Goal: Task Accomplishment & Management: Use online tool/utility

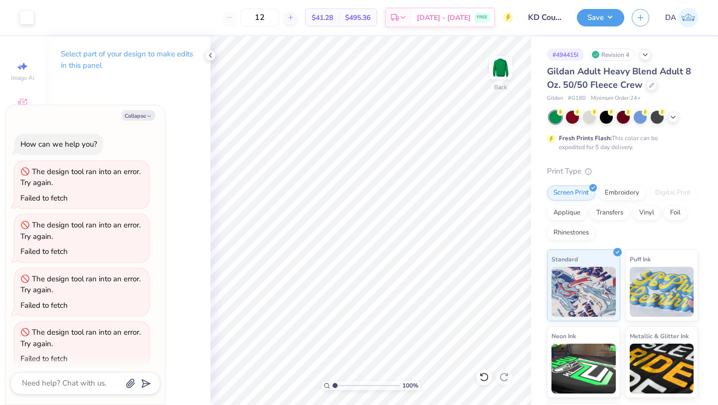
scroll to position [10, 0]
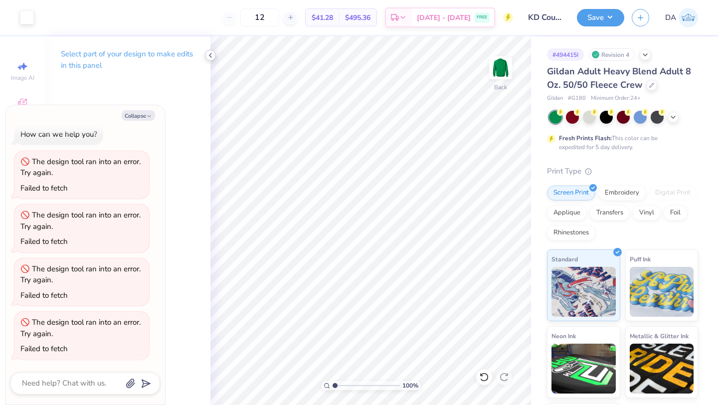
click at [214, 53] on icon at bounding box center [211, 55] width 8 height 8
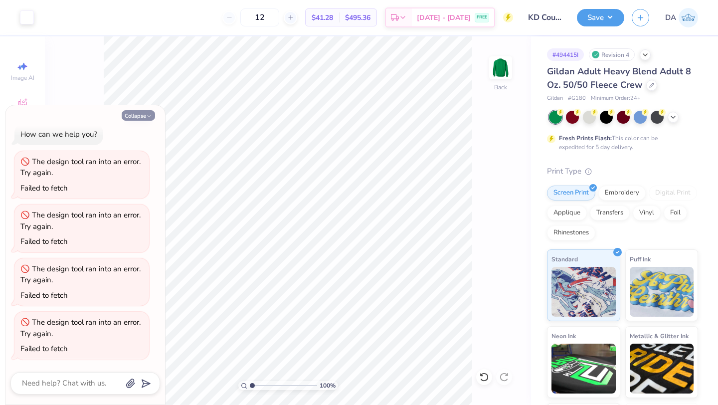
click at [144, 112] on button "Collapse" at bounding box center [138, 115] width 33 height 10
type textarea "x"
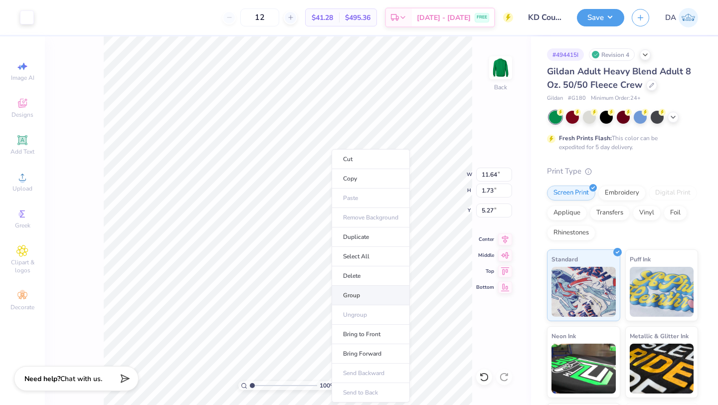
click at [370, 291] on li "Group" at bounding box center [371, 295] width 78 height 19
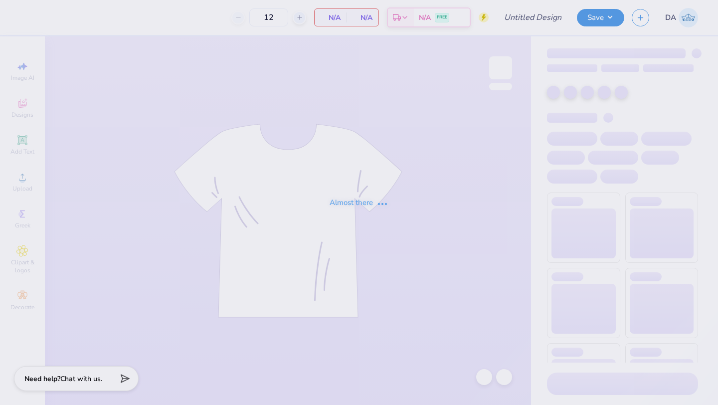
type input "KD Council merch"
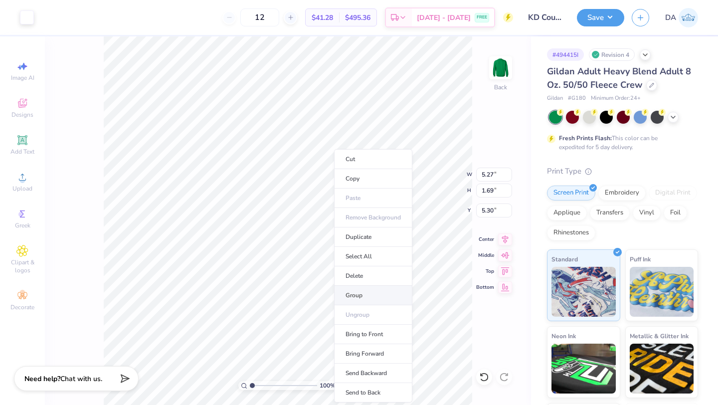
click at [379, 293] on li "Group" at bounding box center [373, 295] width 78 height 19
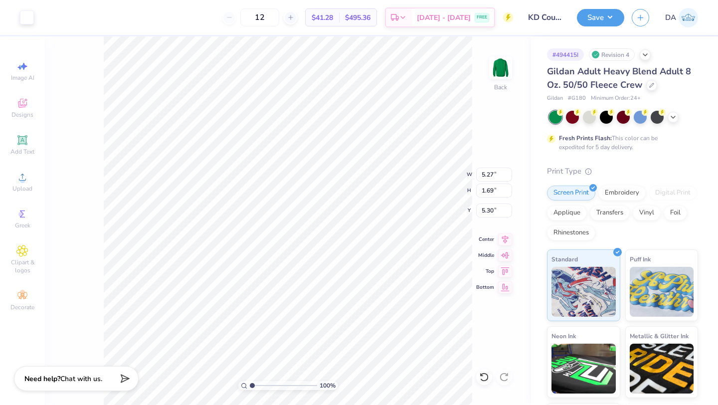
type input "4.11"
type input "0.77"
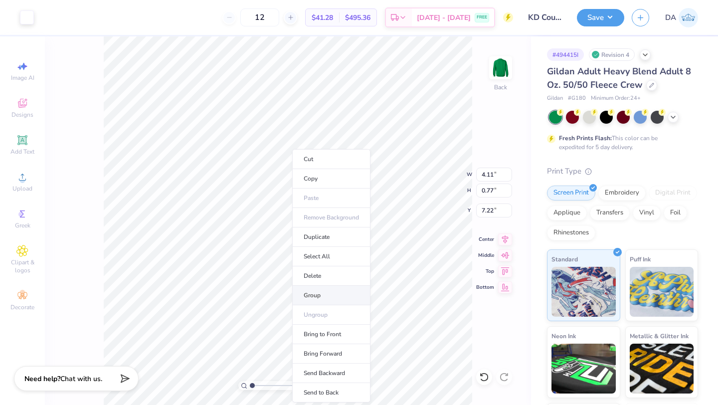
click at [335, 298] on li "Group" at bounding box center [331, 295] width 78 height 19
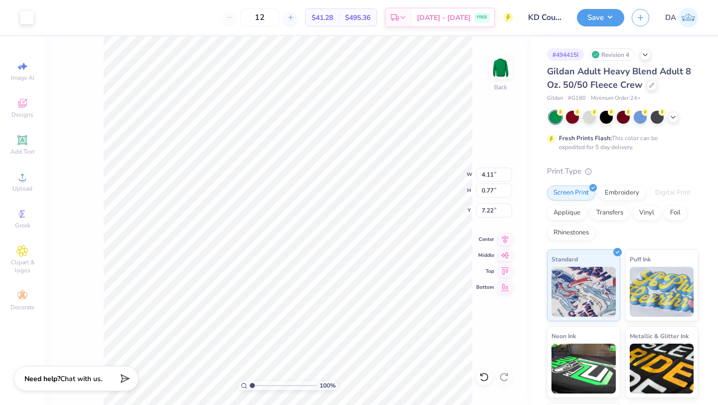
type input "4.22"
type input "5.27"
type input "1.69"
type input "7.48"
click at [302, 288] on li "Group" at bounding box center [289, 295] width 78 height 19
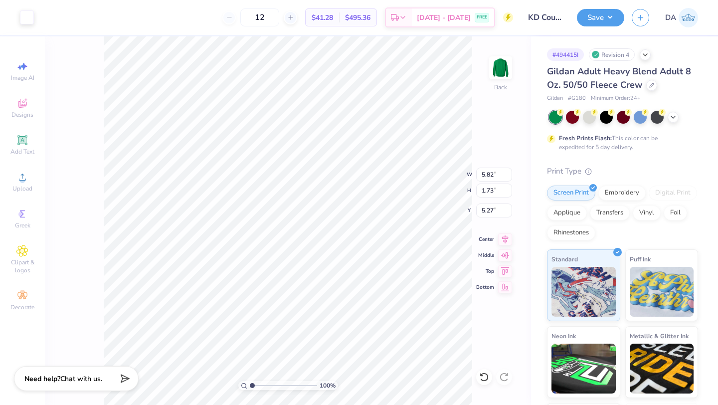
type input "5.29"
type input "5.27"
type input "1.69"
type input "7.47"
type input "4.11"
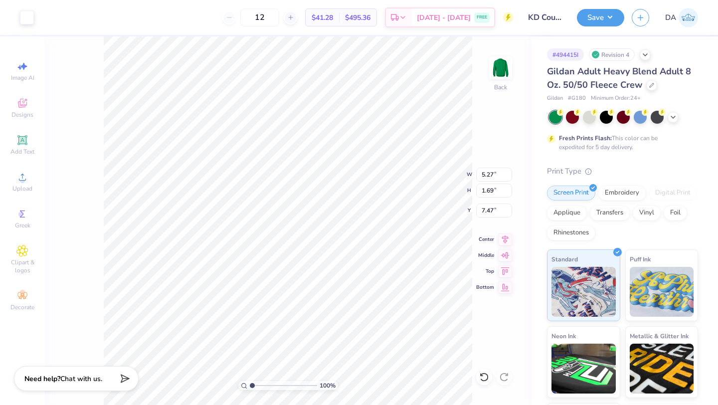
type input "0.77"
type input "4.22"
click at [23, 131] on div "Add Text" at bounding box center [22, 144] width 35 height 29
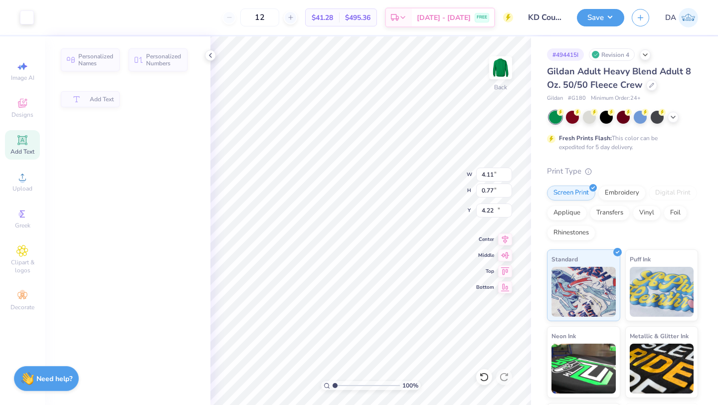
type input "5.89"
type input "1.71"
type input "11.02"
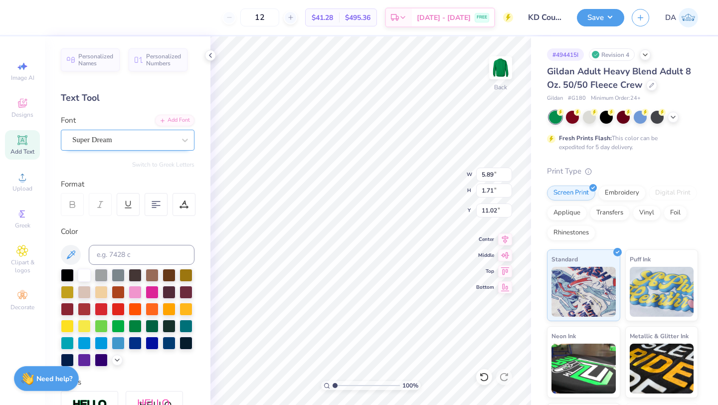
click at [119, 147] on div "Super Dream" at bounding box center [123, 139] width 105 height 15
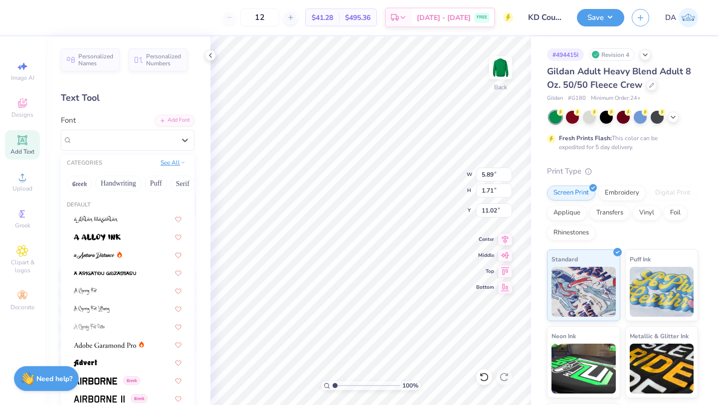
click at [184, 161] on icon at bounding box center [183, 162] width 5 height 5
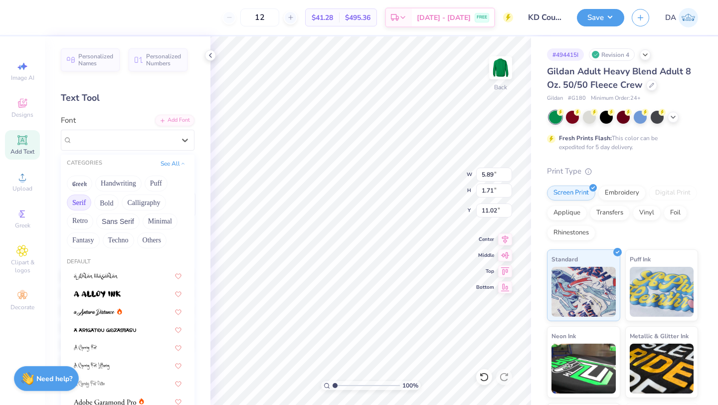
click at [82, 205] on button "Serif" at bounding box center [79, 203] width 24 height 16
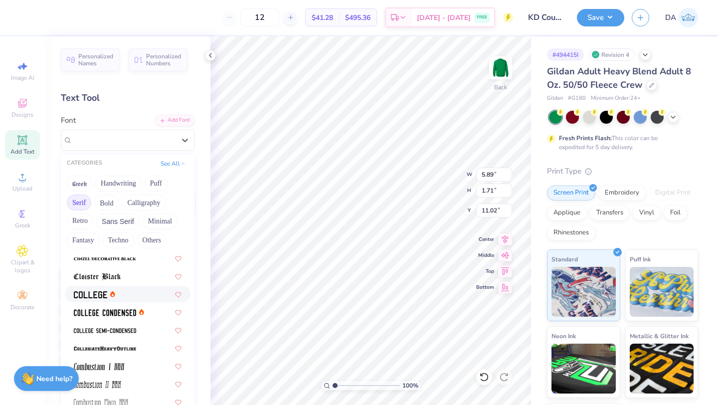
scroll to position [253, 0]
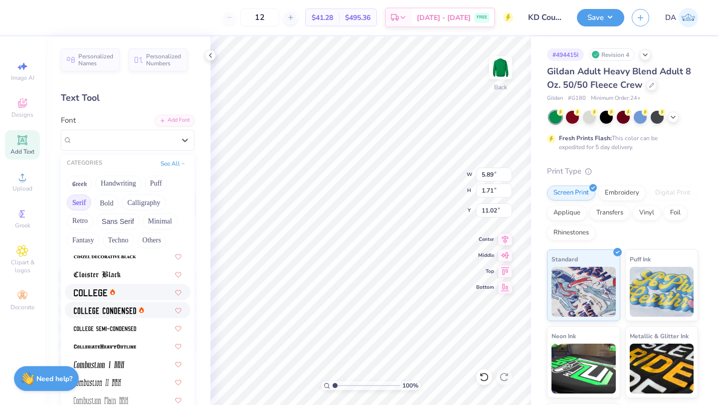
click at [142, 306] on div at bounding box center [109, 310] width 70 height 10
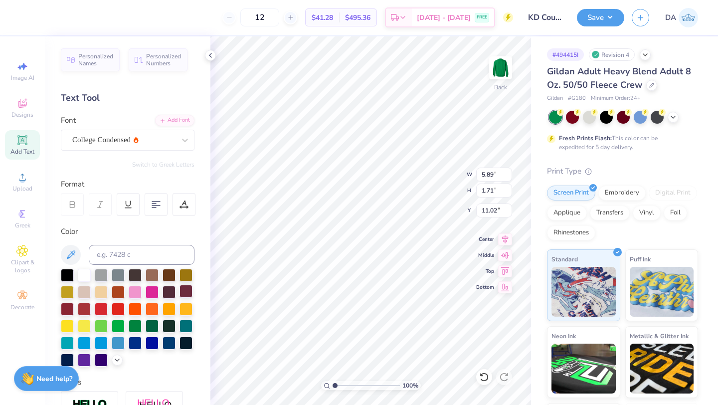
type input "4.40"
type input "1.66"
type input "11.04"
type input "5.82"
type input "8.49"
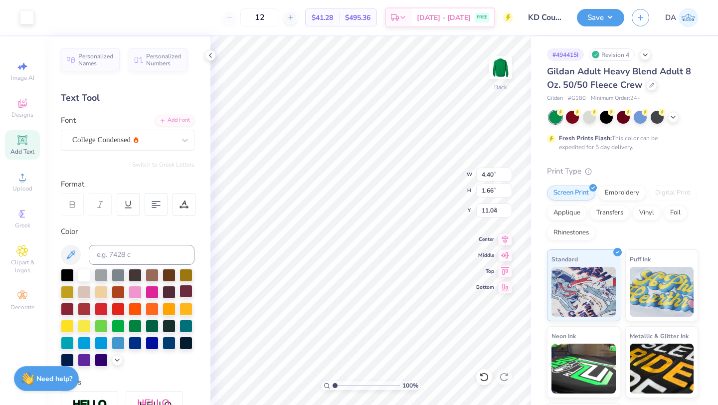
type input "4.22"
type textarea "Exec 2025"
type input "4.11"
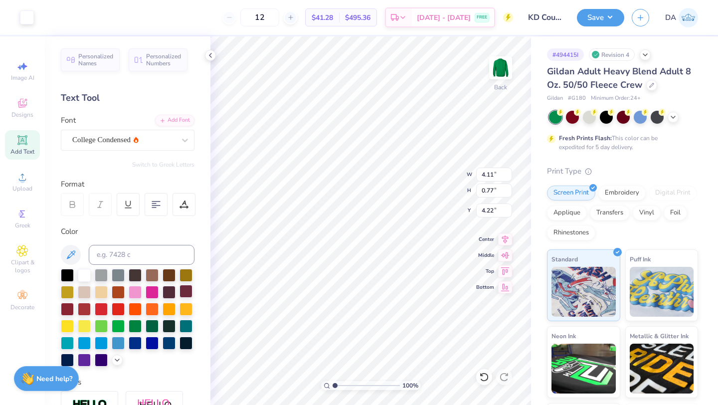
type input "0.77"
type input "4.22"
type input "3.47"
type input "0.69"
type input "4.35"
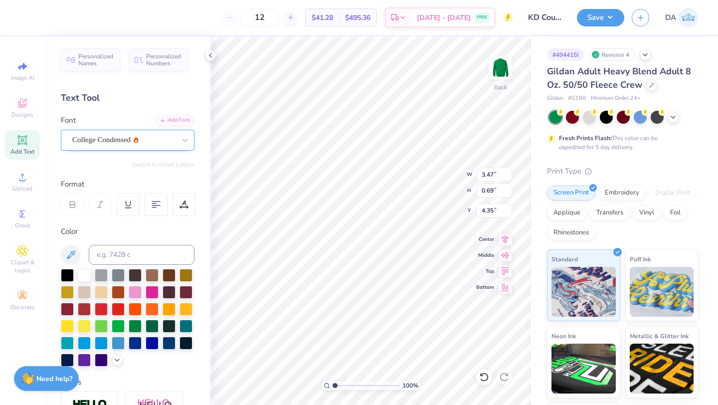
click at [132, 135] on div "College Condensed" at bounding box center [123, 139] width 105 height 15
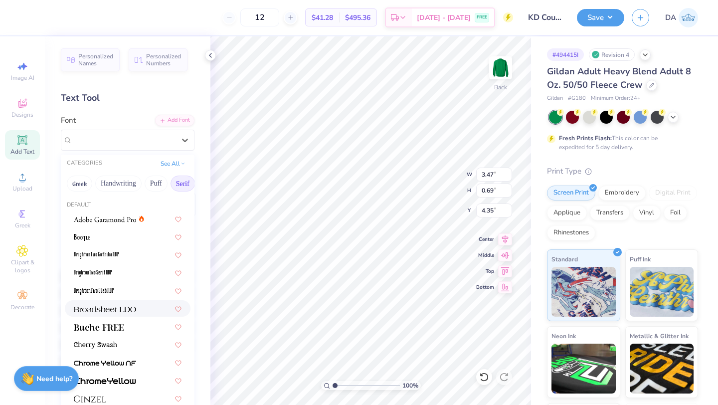
scroll to position [213, 0]
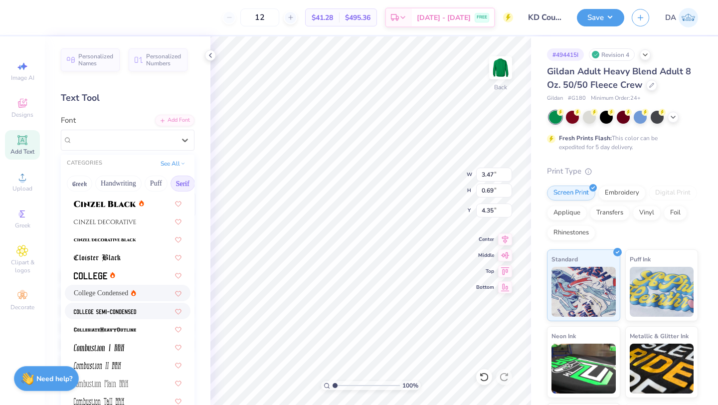
click at [141, 312] on div at bounding box center [128, 311] width 108 height 10
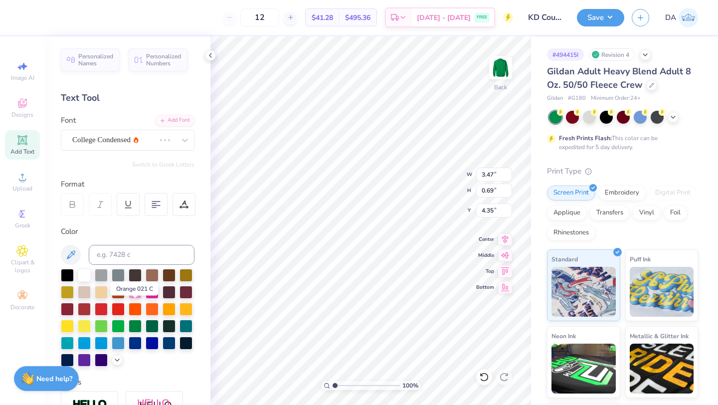
type input "3.91"
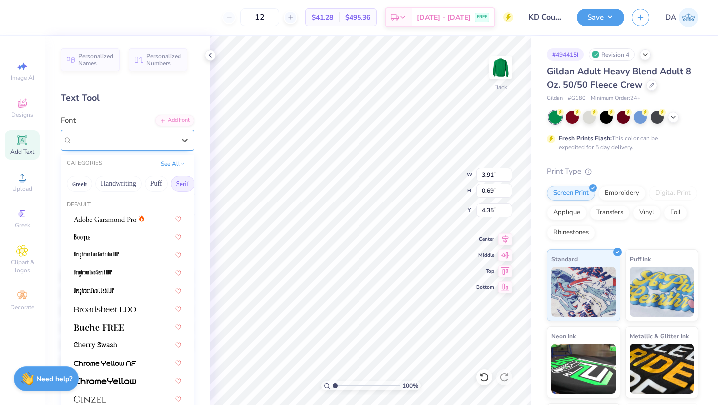
click at [146, 144] on div "College Semi-condensed" at bounding box center [123, 139] width 105 height 15
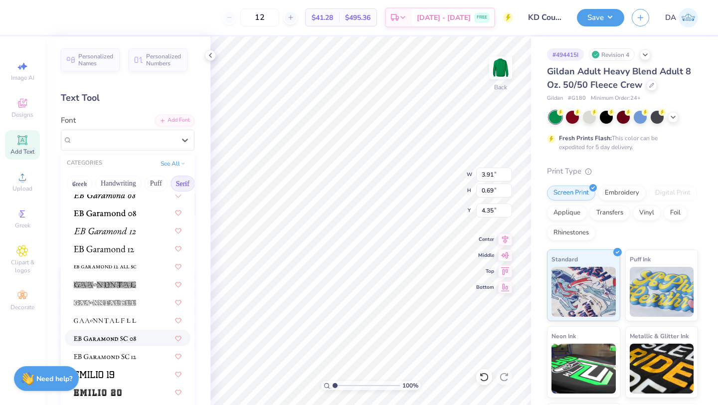
scroll to position [905, 0]
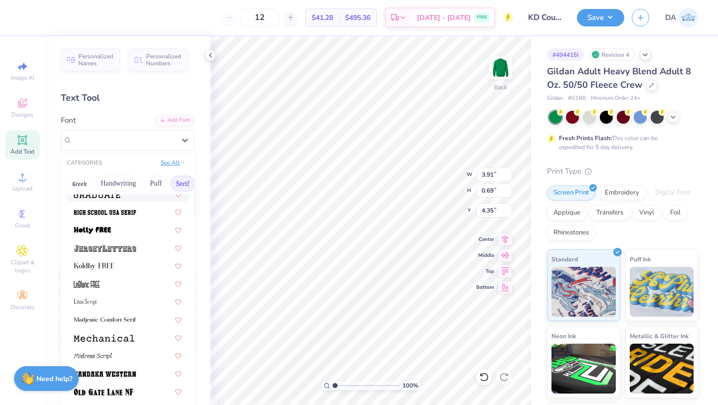
click at [182, 163] on icon at bounding box center [183, 162] width 5 height 5
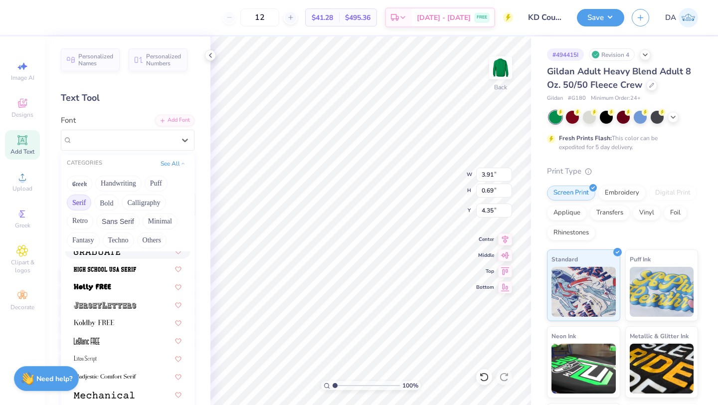
click at [77, 200] on button "Serif" at bounding box center [79, 203] width 24 height 16
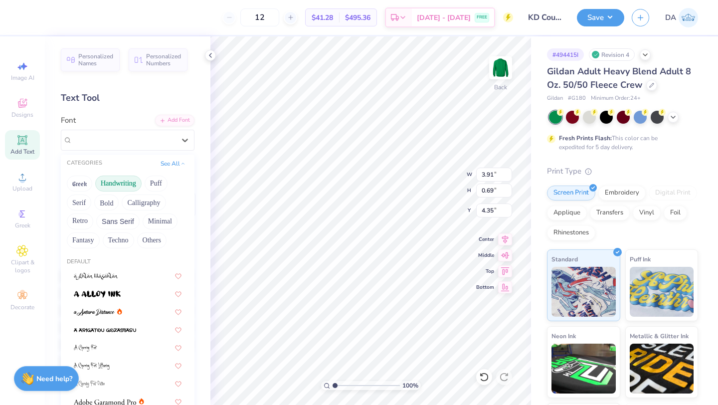
click at [116, 184] on button "Handwriting" at bounding box center [118, 184] width 46 height 16
click at [114, 180] on button "Handwriting" at bounding box center [118, 184] width 46 height 16
click at [159, 219] on button "Minimal" at bounding box center [160, 222] width 35 height 16
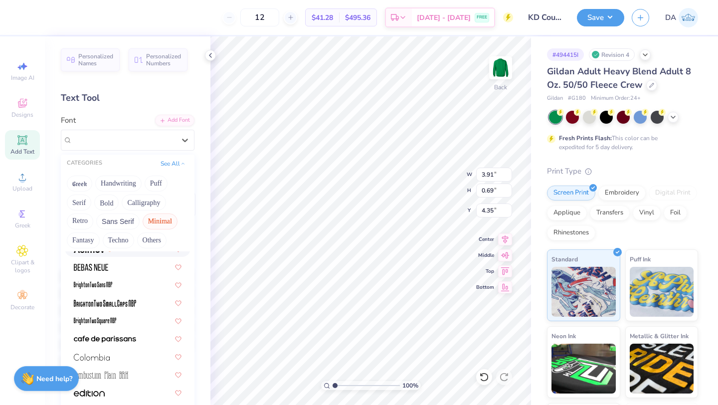
scroll to position [54, 0]
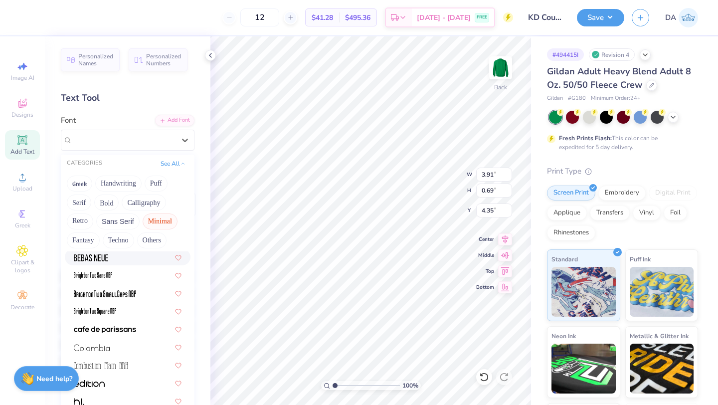
click at [125, 260] on div at bounding box center [128, 257] width 108 height 10
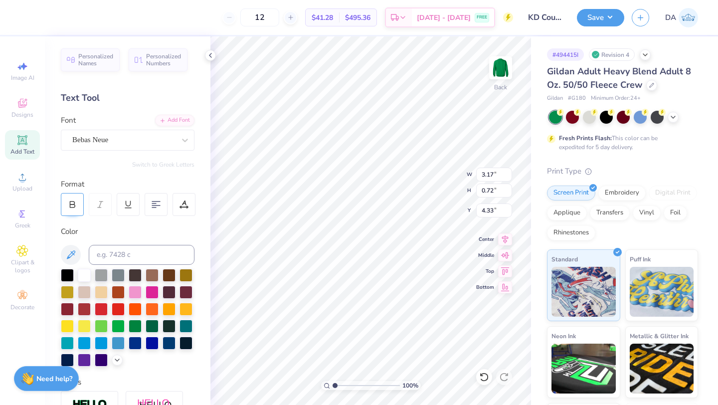
click at [69, 206] on icon at bounding box center [72, 204] width 9 height 9
type input "3.22"
click at [69, 201] on icon at bounding box center [72, 204] width 9 height 9
type input "3.17"
click at [114, 145] on div at bounding box center [123, 139] width 103 height 13
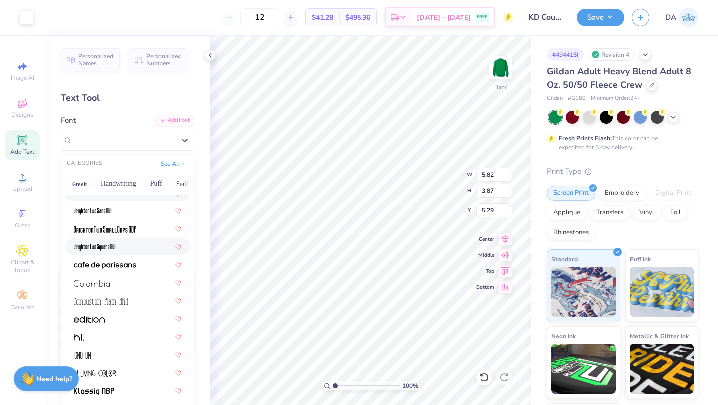
scroll to position [90, 0]
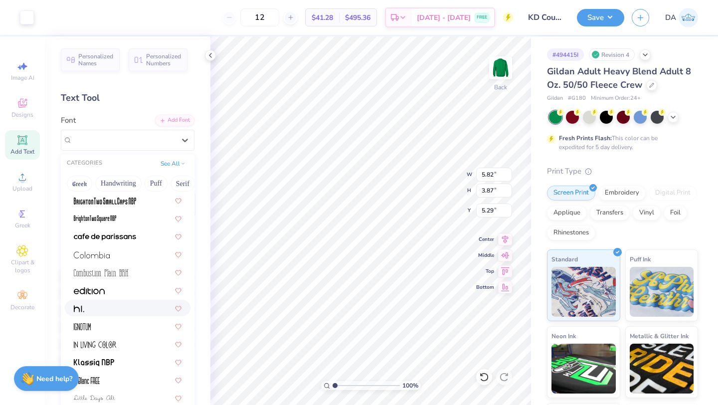
click at [144, 315] on div at bounding box center [128, 308] width 126 height 16
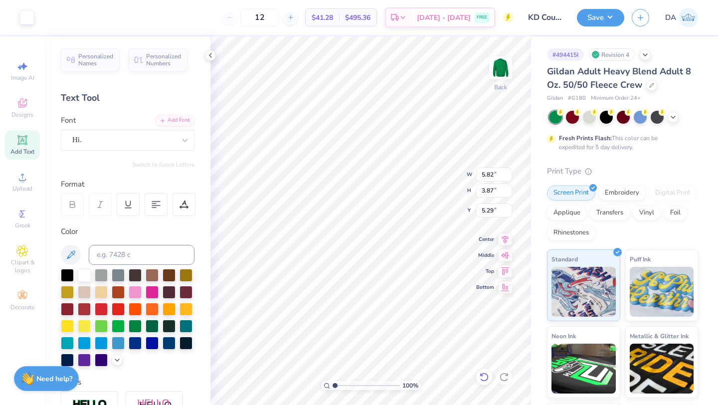
click at [487, 376] on icon at bounding box center [484, 377] width 10 height 10
click at [215, 55] on div at bounding box center [210, 55] width 11 height 11
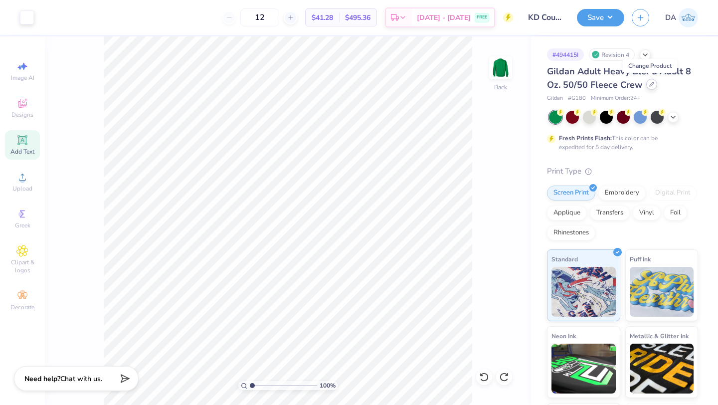
click at [650, 86] on icon at bounding box center [652, 84] width 4 height 4
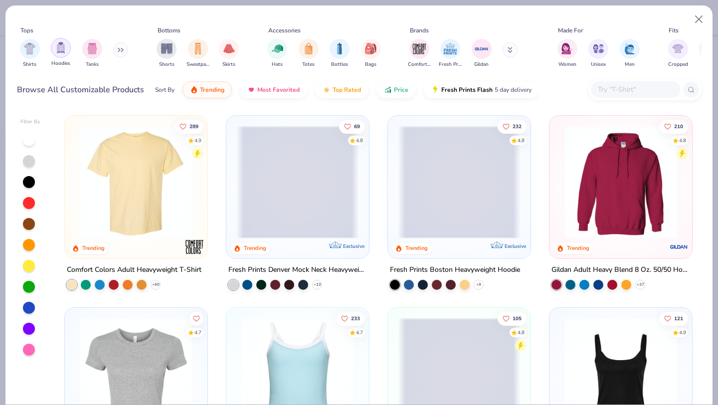
click at [62, 49] on img "filter for Hoodies" at bounding box center [60, 47] width 11 height 11
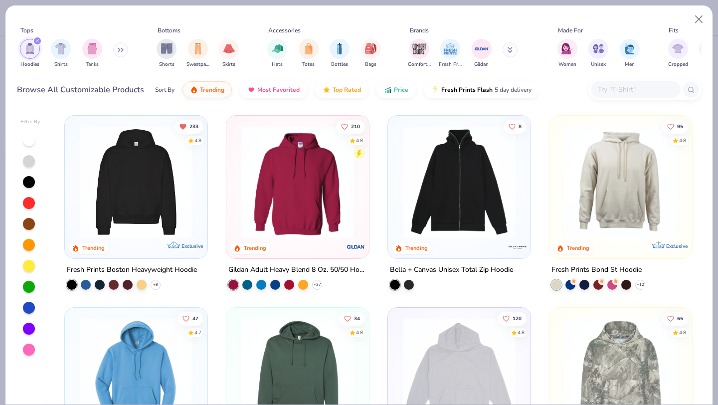
click at [301, 181] on img at bounding box center [298, 182] width 123 height 113
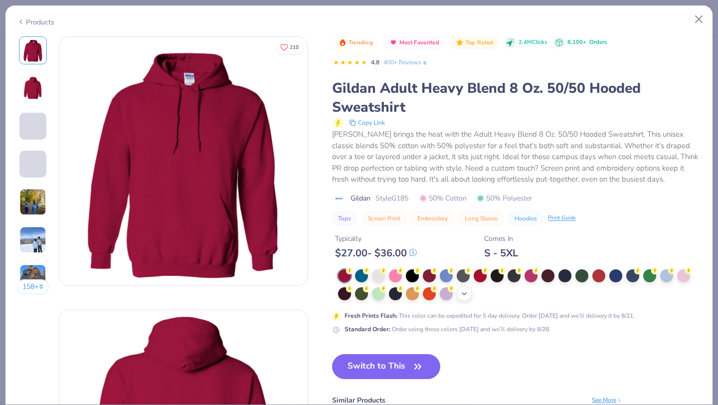
click at [464, 295] on icon at bounding box center [465, 294] width 8 height 8
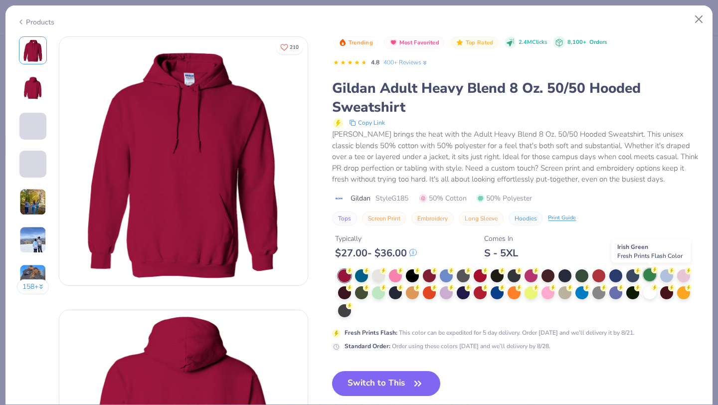
click at [353, 272] on circle at bounding box center [349, 270] width 7 height 7
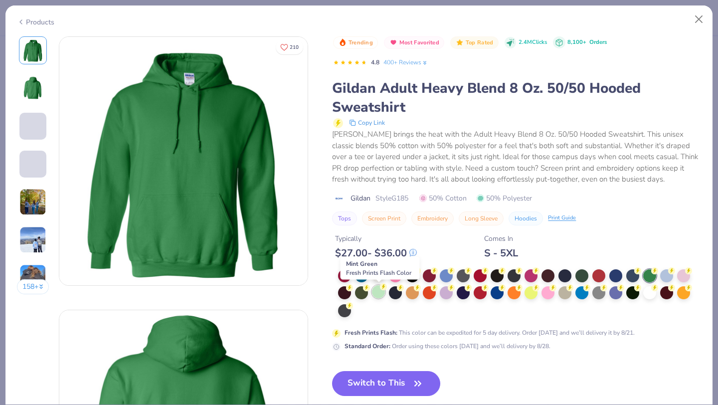
click at [380, 295] on div at bounding box center [378, 291] width 13 height 13
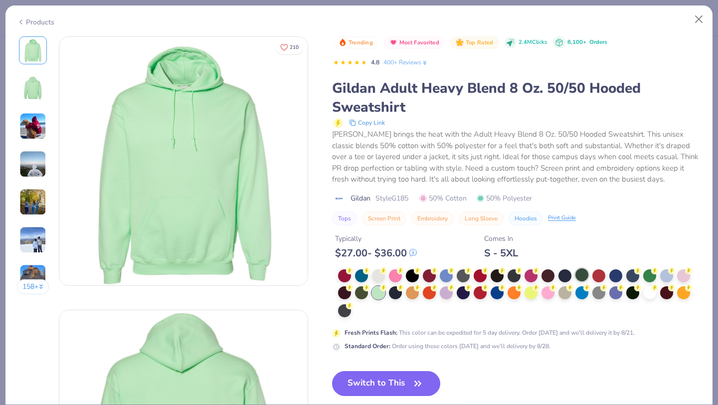
click at [580, 276] on div at bounding box center [582, 274] width 13 height 13
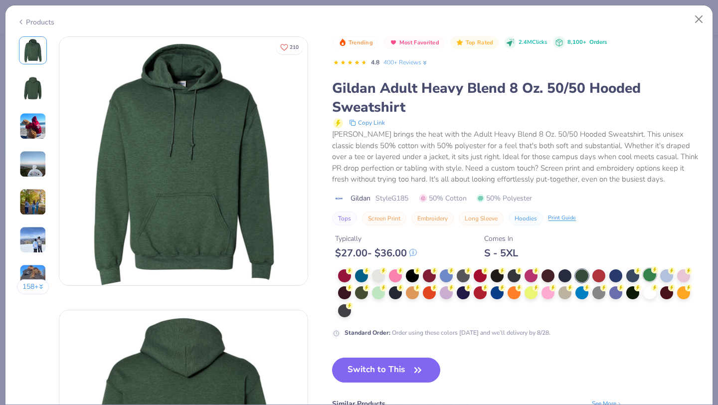
click at [653, 273] on div at bounding box center [650, 274] width 13 height 13
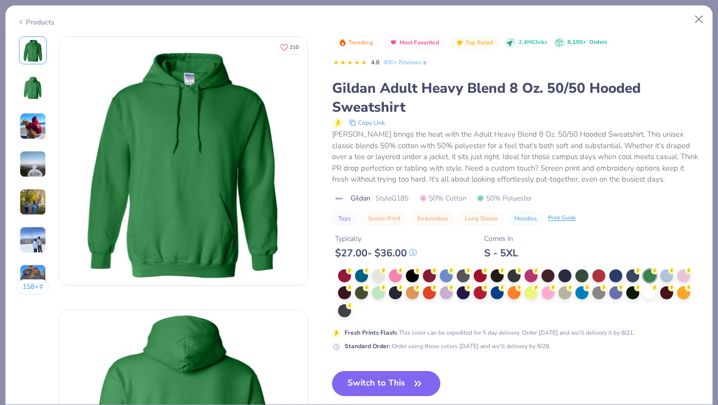
click at [393, 386] on button "Switch to This" at bounding box center [386, 383] width 108 height 25
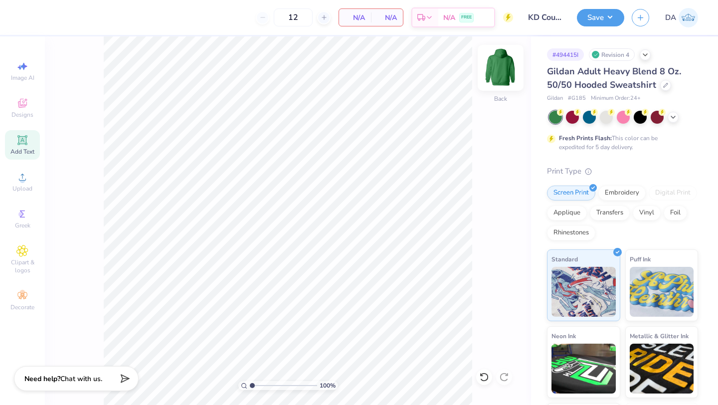
click at [502, 69] on img at bounding box center [501, 68] width 40 height 40
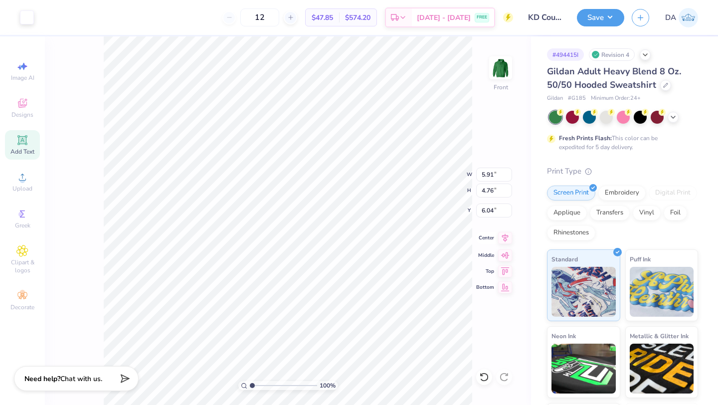
click at [509, 236] on icon at bounding box center [505, 238] width 14 height 12
type input "9.43"
type input "7.59"
click at [504, 238] on icon at bounding box center [505, 238] width 14 height 12
click at [611, 18] on button "Save" at bounding box center [600, 15] width 47 height 17
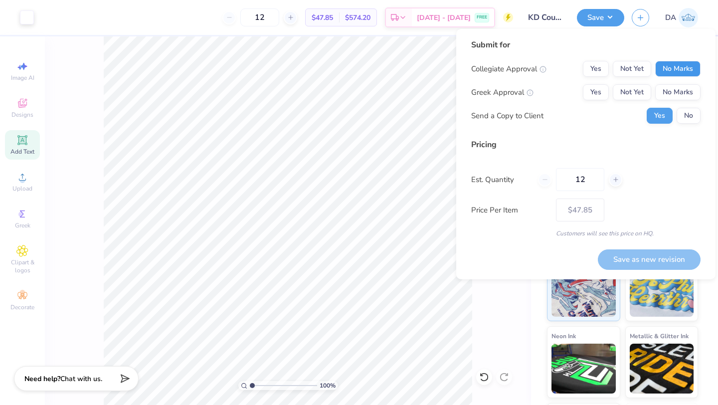
click at [676, 71] on button "No Marks" at bounding box center [678, 69] width 45 height 16
click at [598, 93] on button "Yes" at bounding box center [596, 92] width 26 height 16
click at [690, 119] on button "No" at bounding box center [689, 116] width 24 height 16
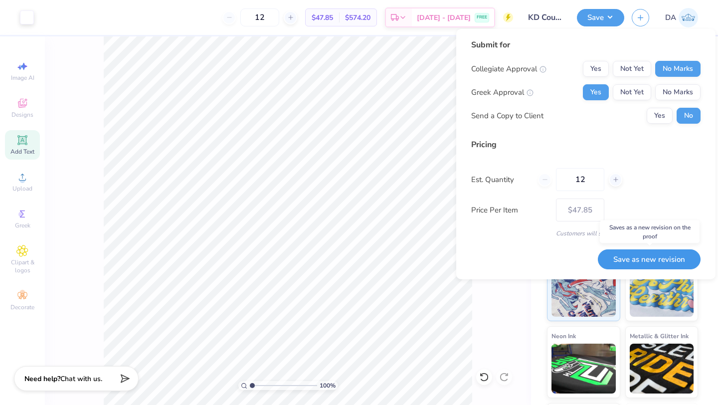
click at [640, 258] on button "Save as new revision" at bounding box center [649, 259] width 103 height 20
type input "$47.85"
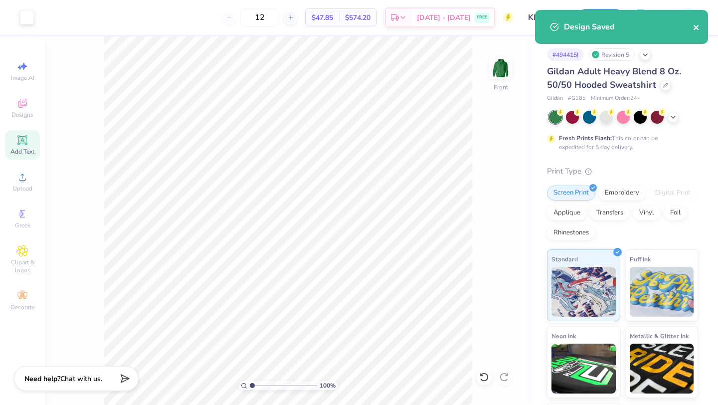
click at [698, 25] on icon "close" at bounding box center [697, 27] width 7 height 8
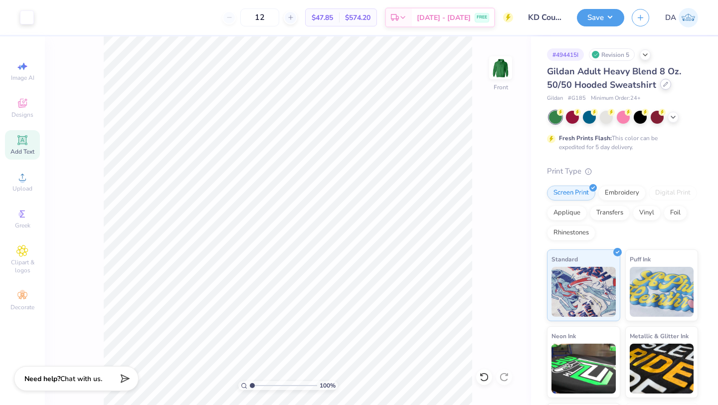
click at [666, 87] on div at bounding box center [666, 84] width 11 height 11
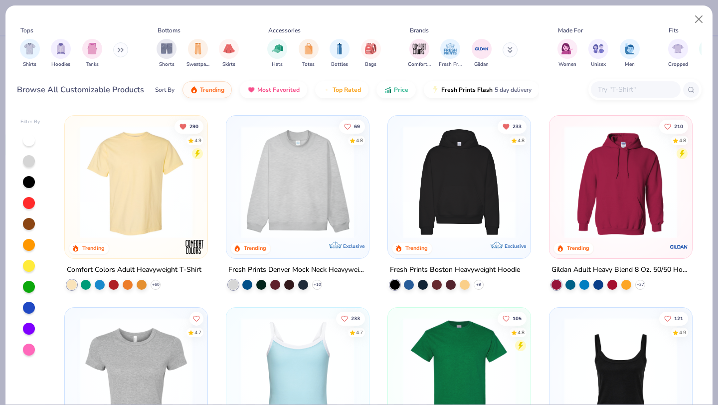
click at [119, 52] on button at bounding box center [120, 49] width 15 height 15
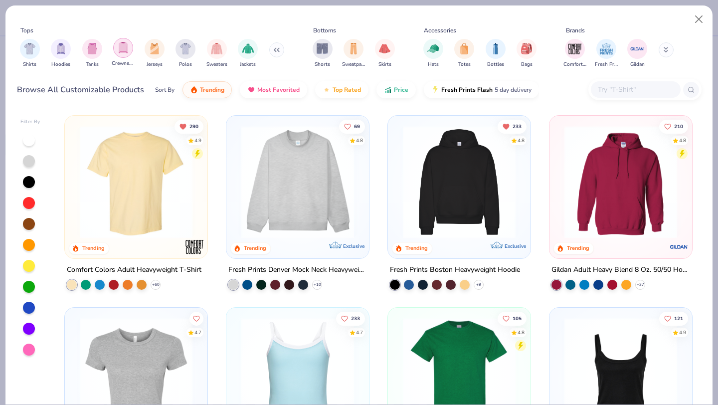
click at [121, 52] on img "filter for Crewnecks" at bounding box center [123, 47] width 11 height 11
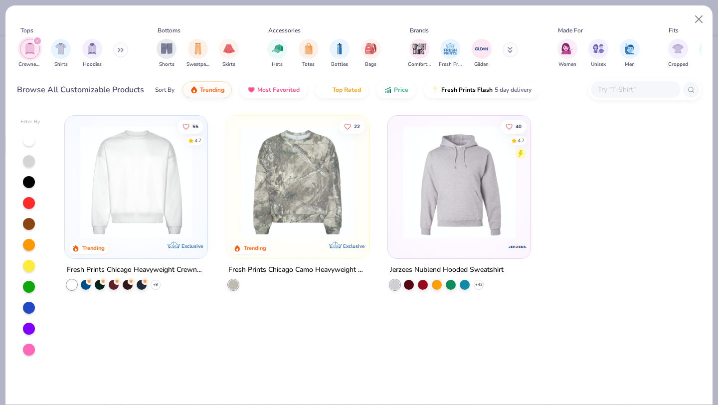
click at [39, 43] on icon "filter for Crewnecks" at bounding box center [37, 41] width 4 height 4
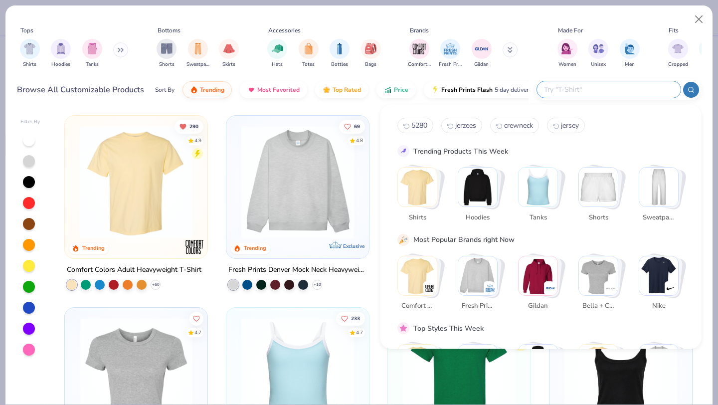
click at [621, 94] on input "text" at bounding box center [608, 89] width 131 height 11
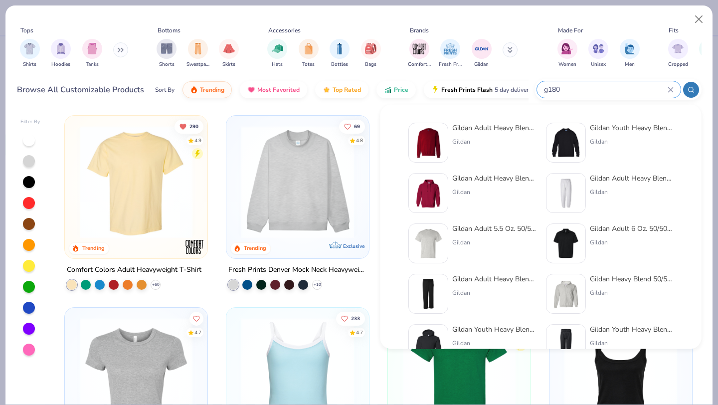
type input "g180"
click at [433, 147] on img at bounding box center [428, 142] width 31 height 31
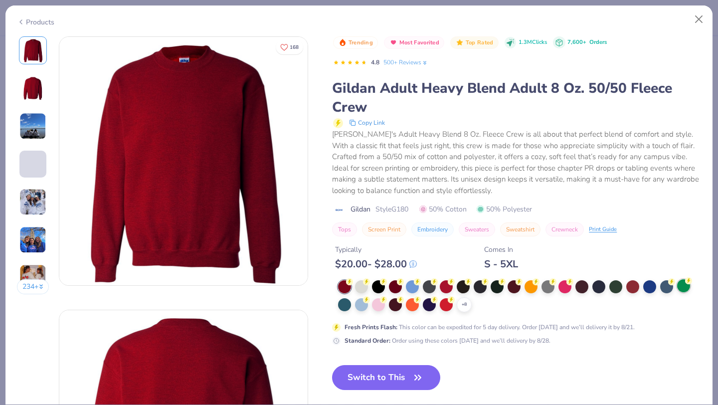
click at [685, 282] on div at bounding box center [684, 285] width 13 height 13
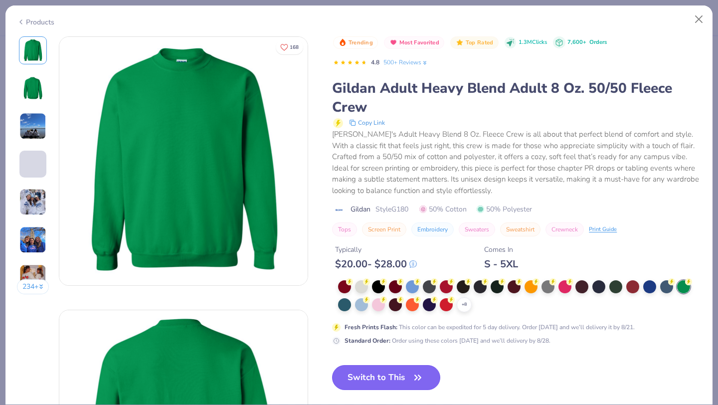
click at [407, 383] on button "Switch to This" at bounding box center [386, 377] width 108 height 25
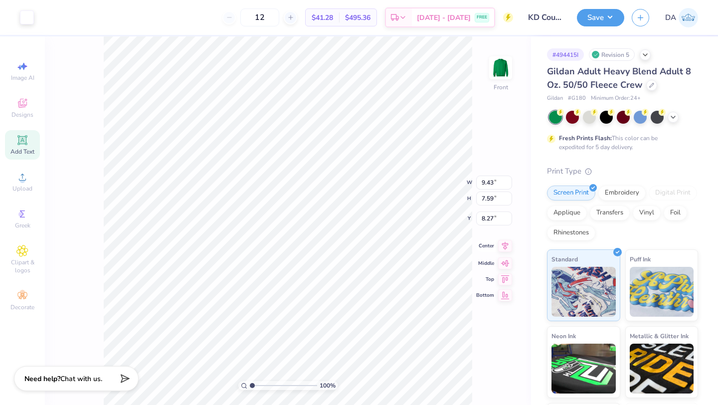
click at [505, 245] on icon at bounding box center [505, 246] width 6 height 8
type input "5.66"
click at [505, 66] on img at bounding box center [501, 68] width 40 height 40
click at [505, 66] on img at bounding box center [501, 68] width 20 height 20
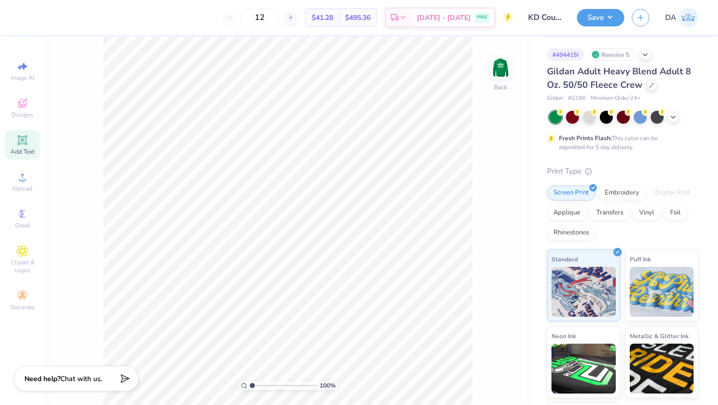
click at [505, 66] on img at bounding box center [501, 68] width 20 height 20
click at [616, 17] on button "Save" at bounding box center [600, 15] width 47 height 17
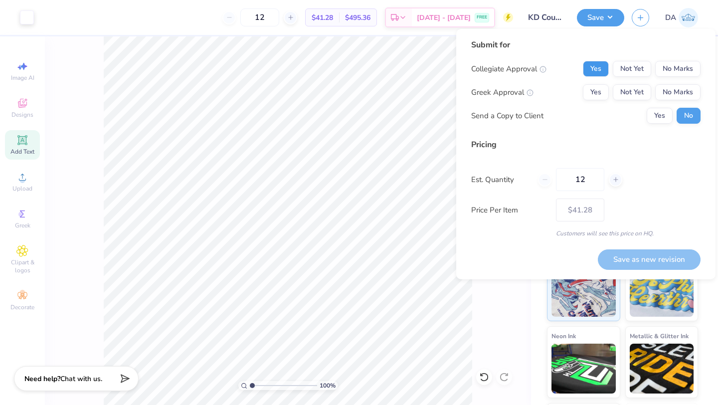
click at [602, 62] on button "Yes" at bounding box center [596, 69] width 26 height 16
click at [676, 96] on button "No Marks" at bounding box center [678, 92] width 45 height 16
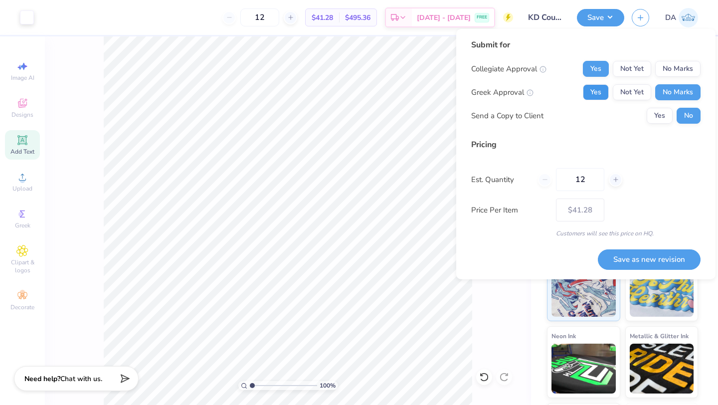
click at [604, 91] on button "Yes" at bounding box center [596, 92] width 26 height 16
click at [688, 74] on button "No Marks" at bounding box center [678, 69] width 45 height 16
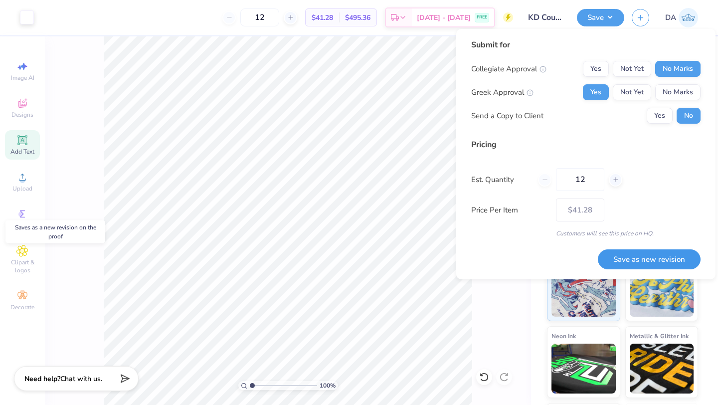
click at [651, 263] on button "Save as new revision" at bounding box center [649, 259] width 103 height 20
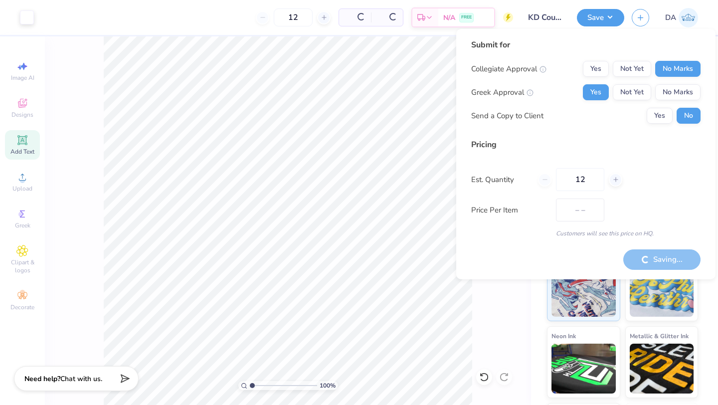
type input "$41.28"
